Goal: Transaction & Acquisition: Purchase product/service

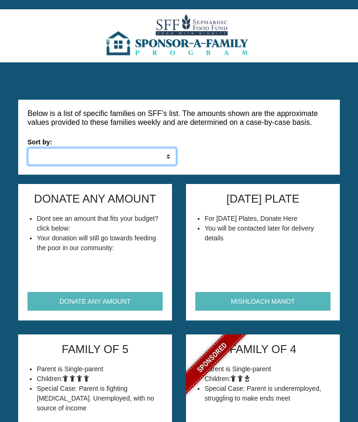
click at [54, 163] on select "Low to High High to Low" at bounding box center [102, 157] width 149 height 18
click at [85, 298] on button "DONATE ANY AMOUNT" at bounding box center [95, 301] width 135 height 19
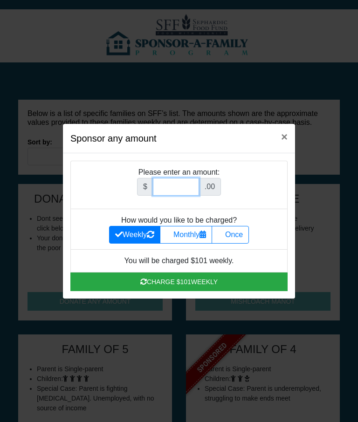
click at [170, 196] on input "Amount (to the nearest dollar)" at bounding box center [176, 187] width 46 height 18
type input "1"
click at [240, 244] on label "Once" at bounding box center [230, 235] width 37 height 18
click at [224, 235] on input "Once" at bounding box center [221, 232] width 6 height 6
radio input "true"
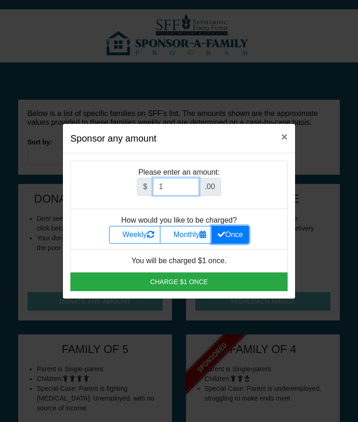
click at [190, 196] on input "1" at bounding box center [176, 187] width 46 height 18
type input "100"
click at [97, 209] on li "Please enter an amount: $ 100 .00" at bounding box center [178, 185] width 217 height 48
click at [125, 283] on button "Charge $100 once" at bounding box center [178, 282] width 217 height 19
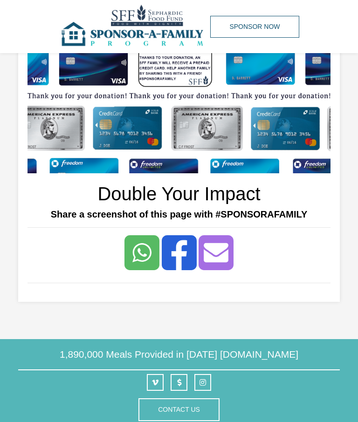
scroll to position [92, 0]
